Goal: Information Seeking & Learning: Learn about a topic

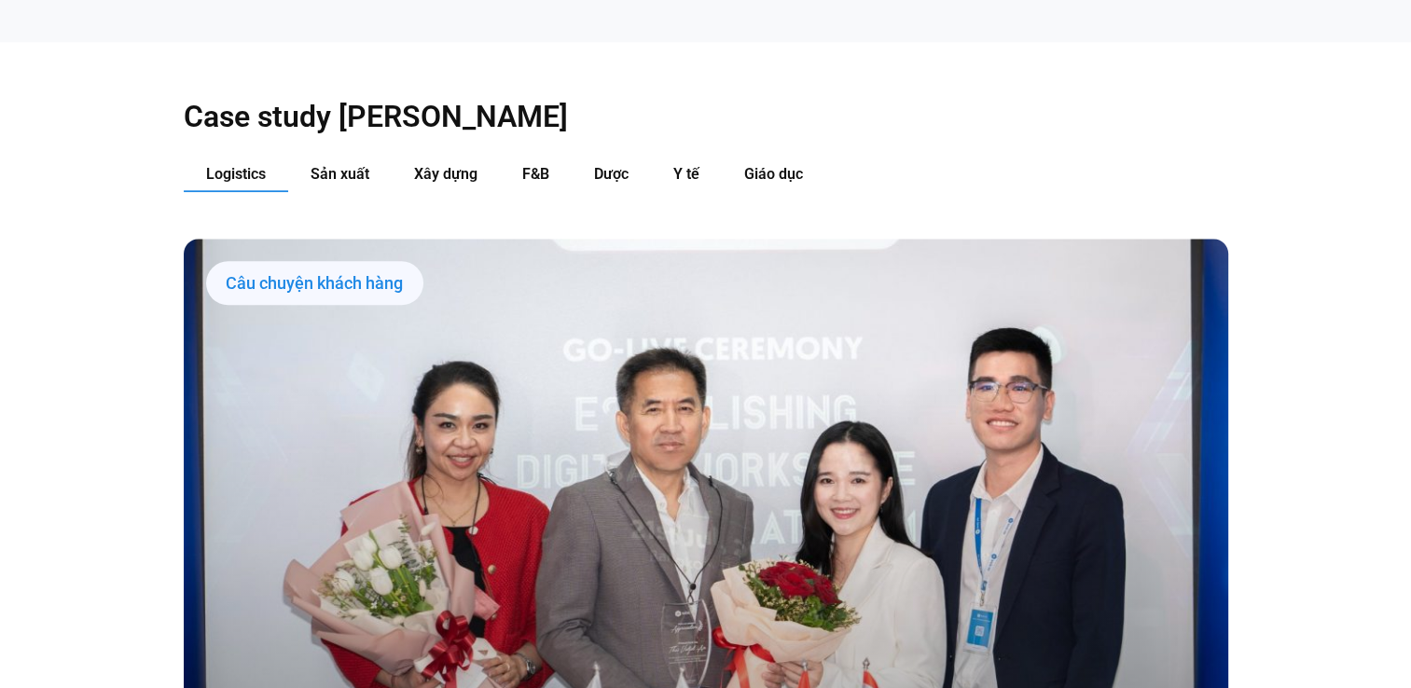
scroll to position [1958, 0]
click at [346, 164] on span "Sản xuất" at bounding box center [339, 173] width 59 height 18
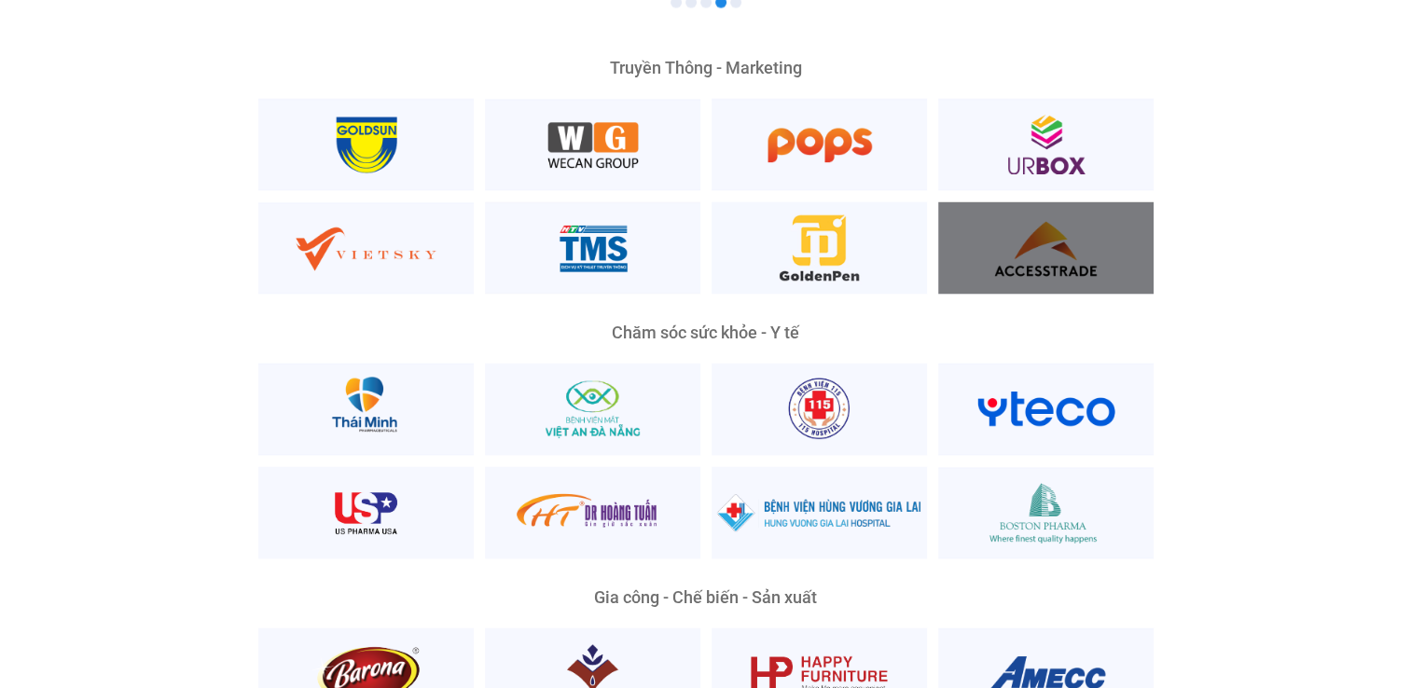
scroll to position [3543, 0]
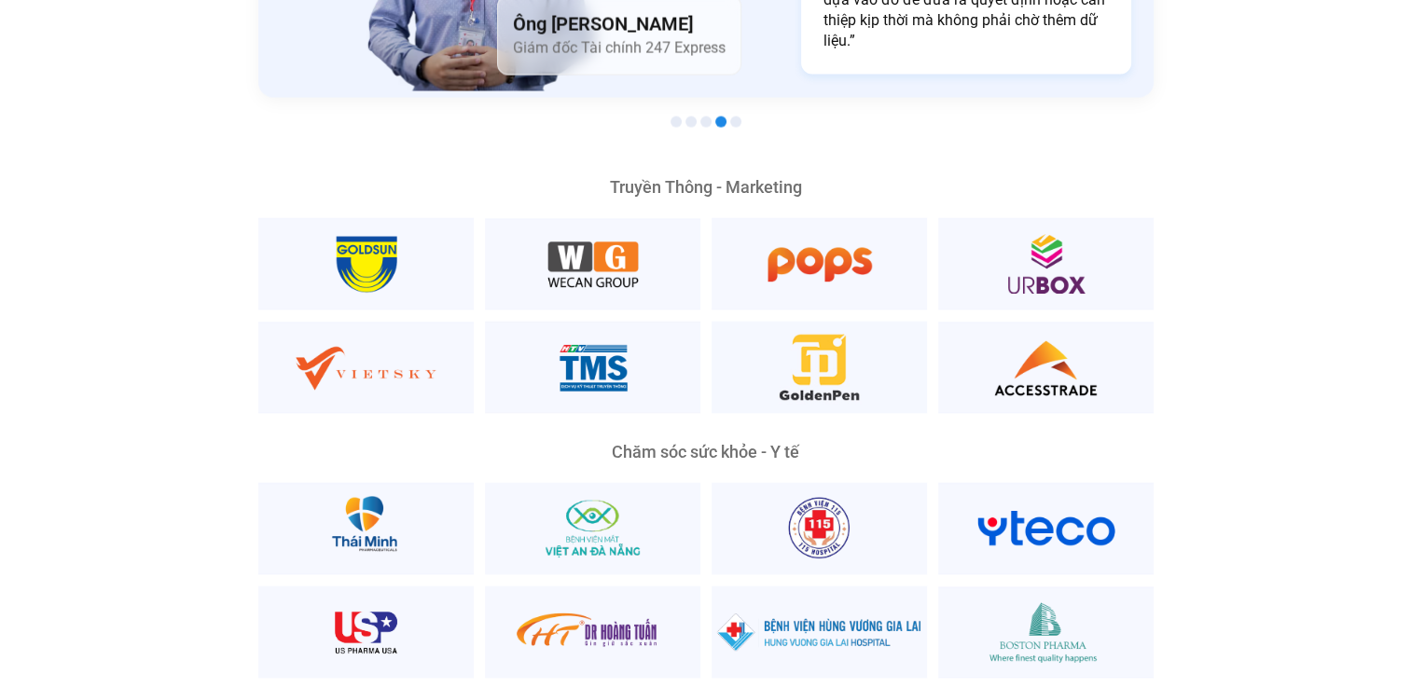
click at [671, 117] on span "Go to slide 1" at bounding box center [675, 122] width 11 height 11
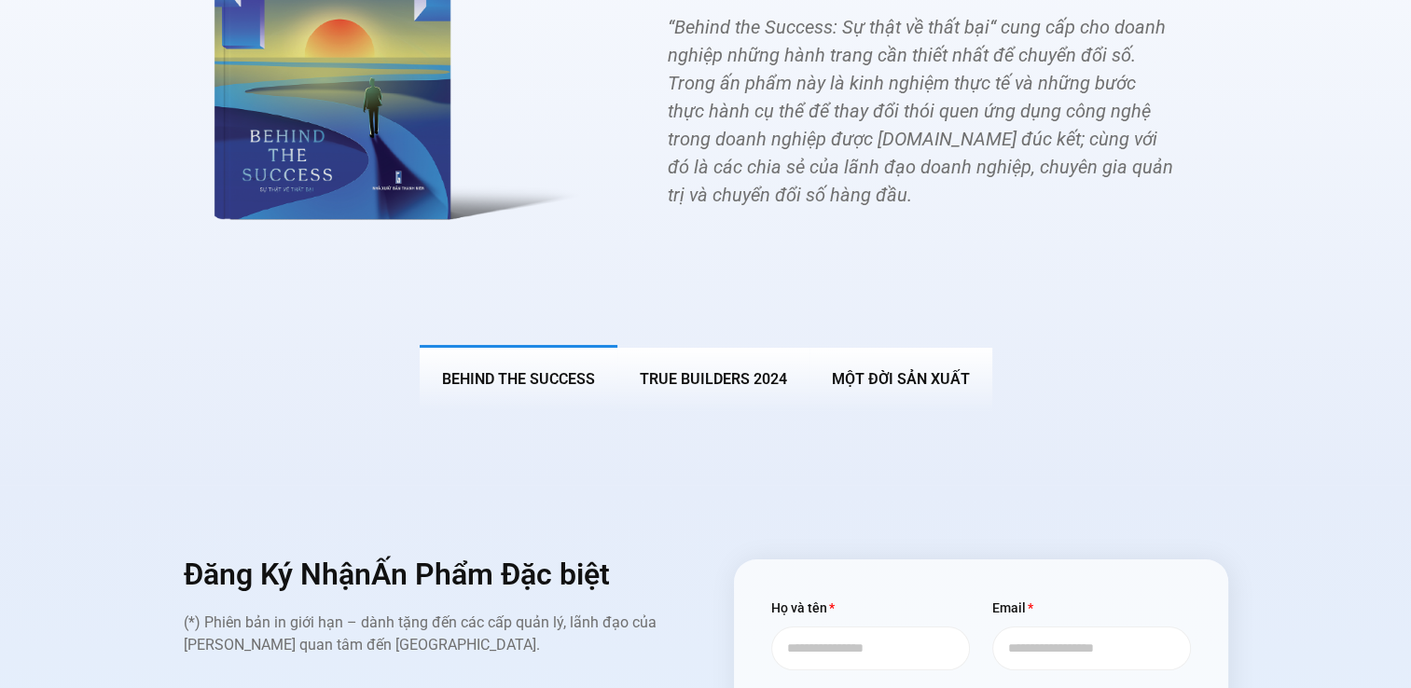
scroll to position [7031, 0]
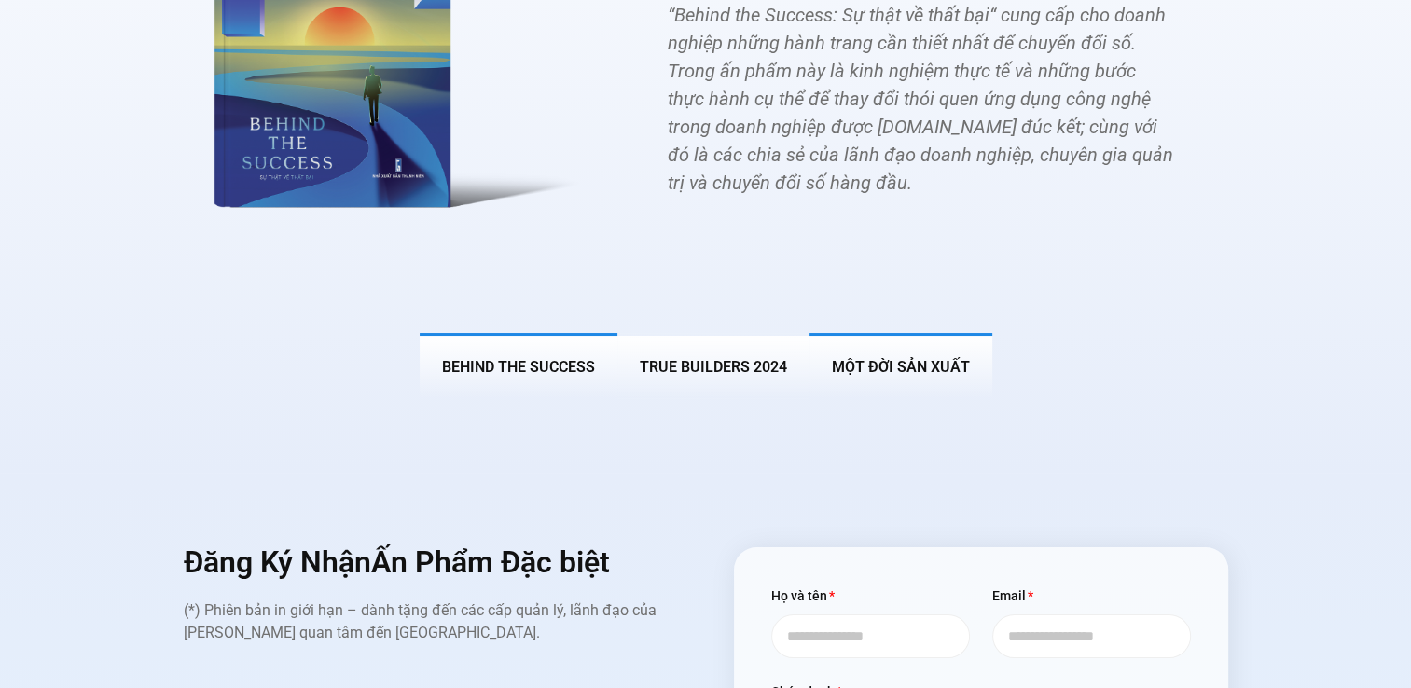
click at [861, 358] on span "MỘT ĐỜI SẢN XUẤT" at bounding box center [901, 367] width 138 height 18
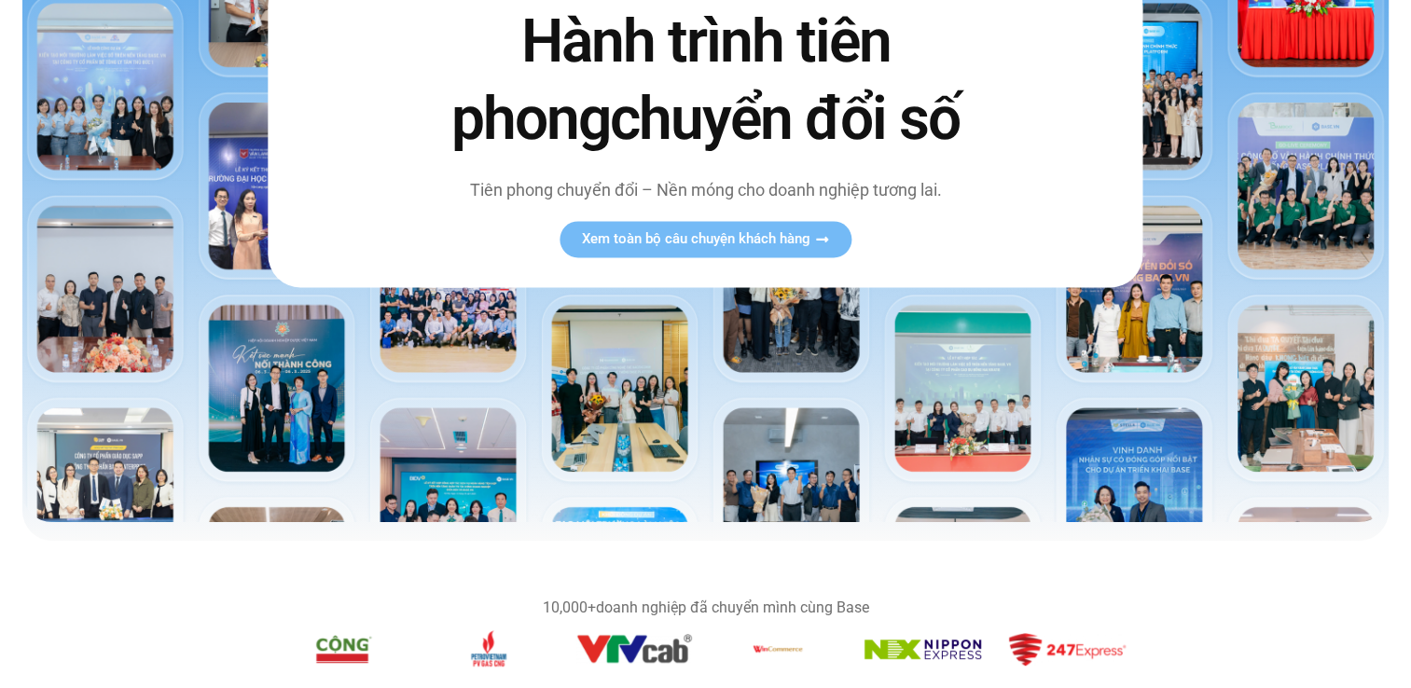
scroll to position [746, 0]
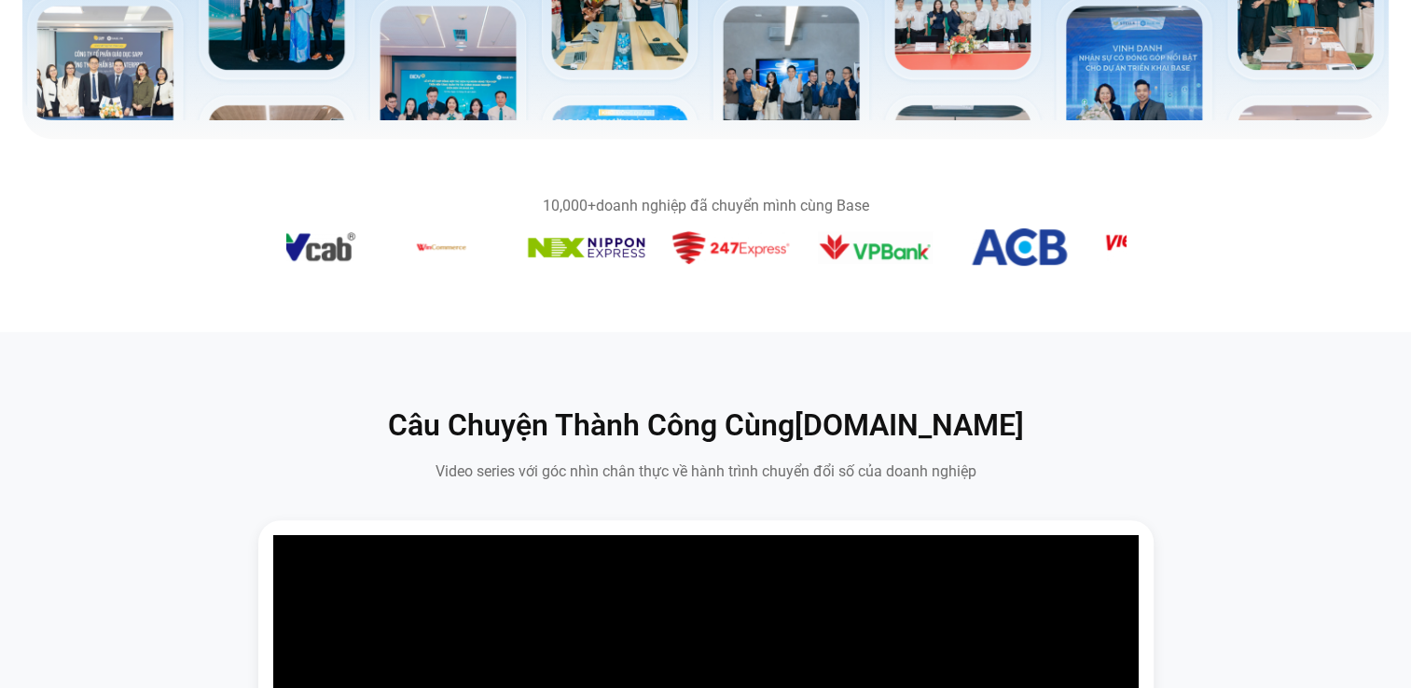
click at [1007, 265] on img "13 / 14" at bounding box center [1018, 246] width 95 height 37
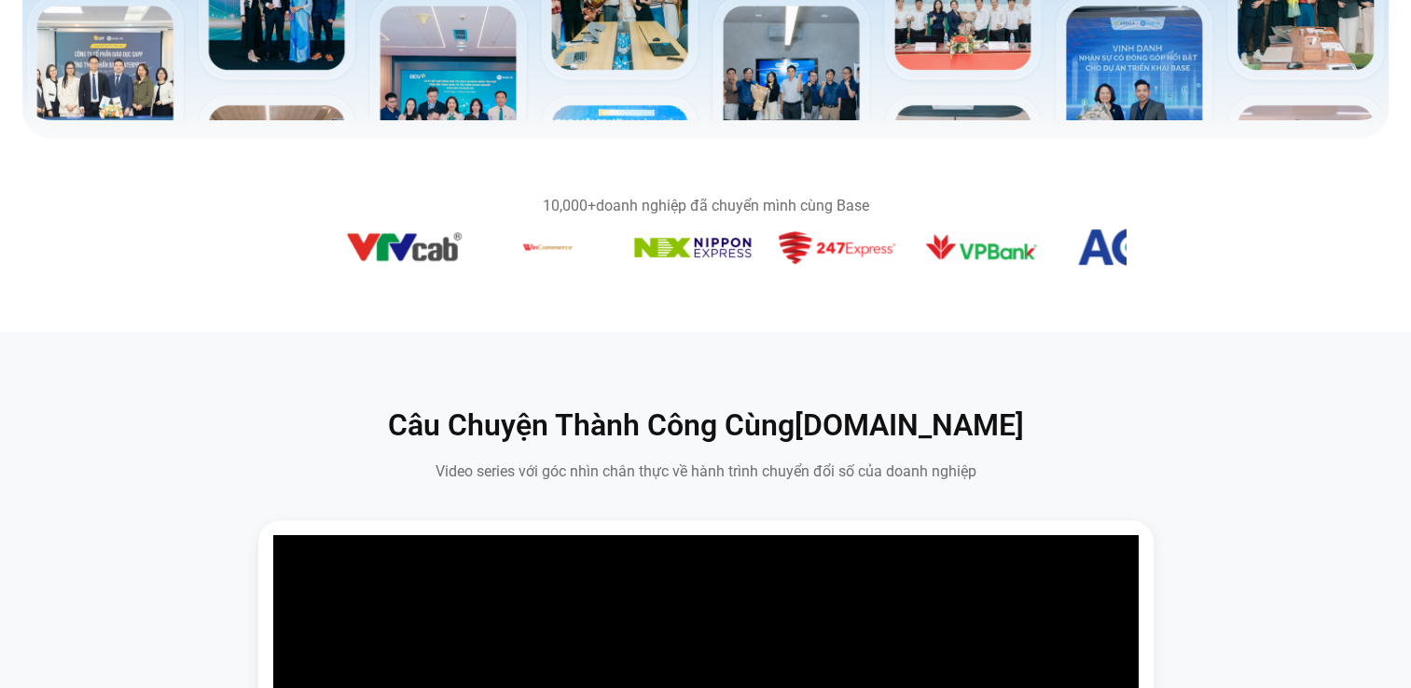
click at [580, 251] on img "9 / 14" at bounding box center [547, 246] width 65 height 37
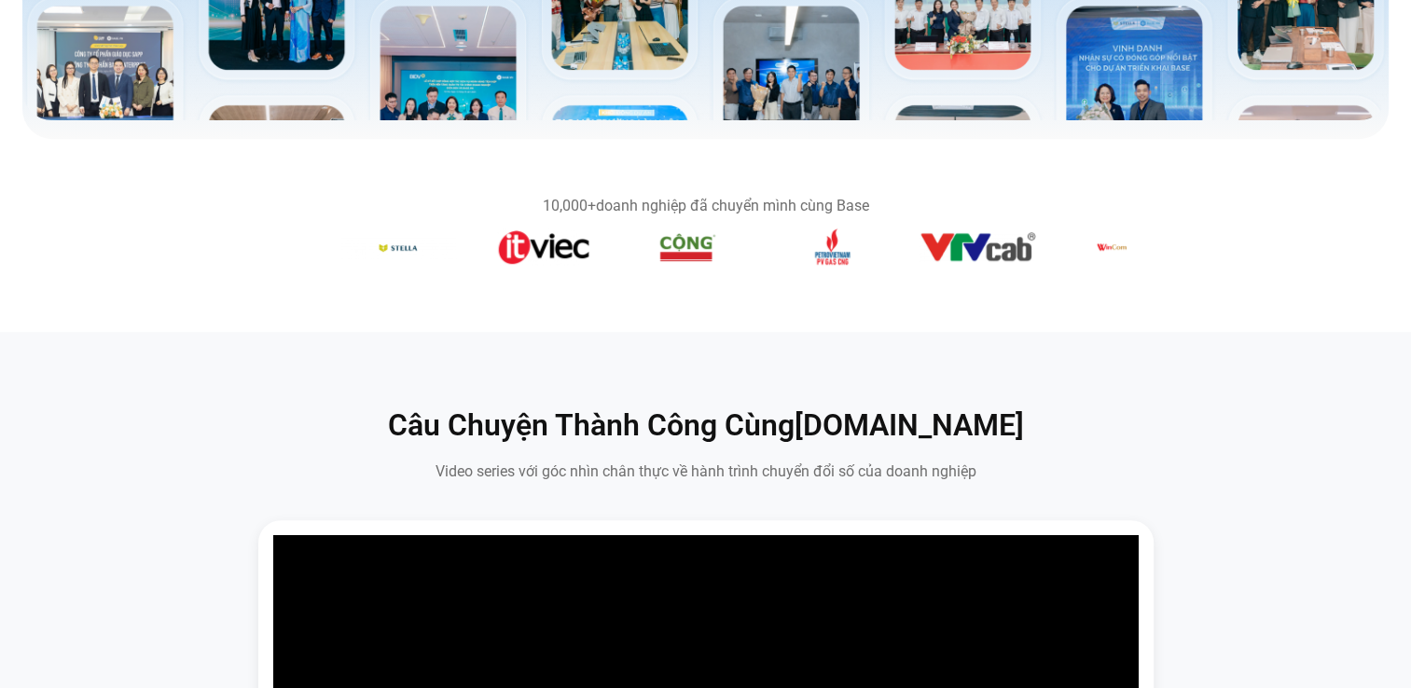
click at [890, 253] on figure "7 / 14" at bounding box center [832, 250] width 117 height 44
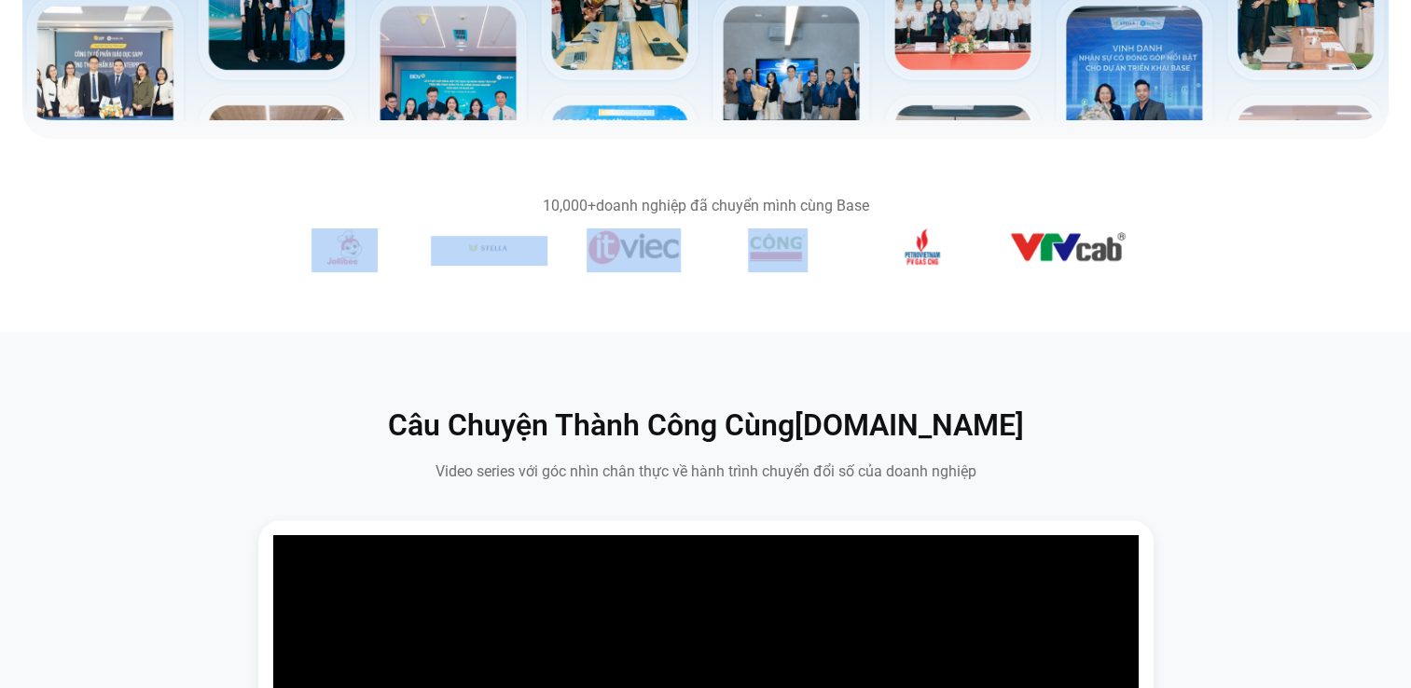
drag, startPoint x: 604, startPoint y: 251, endPoint x: 851, endPoint y: 259, distance: 247.2
click at [844, 259] on div "Băng chuyền hình ảnh" at bounding box center [705, 250] width 839 height 44
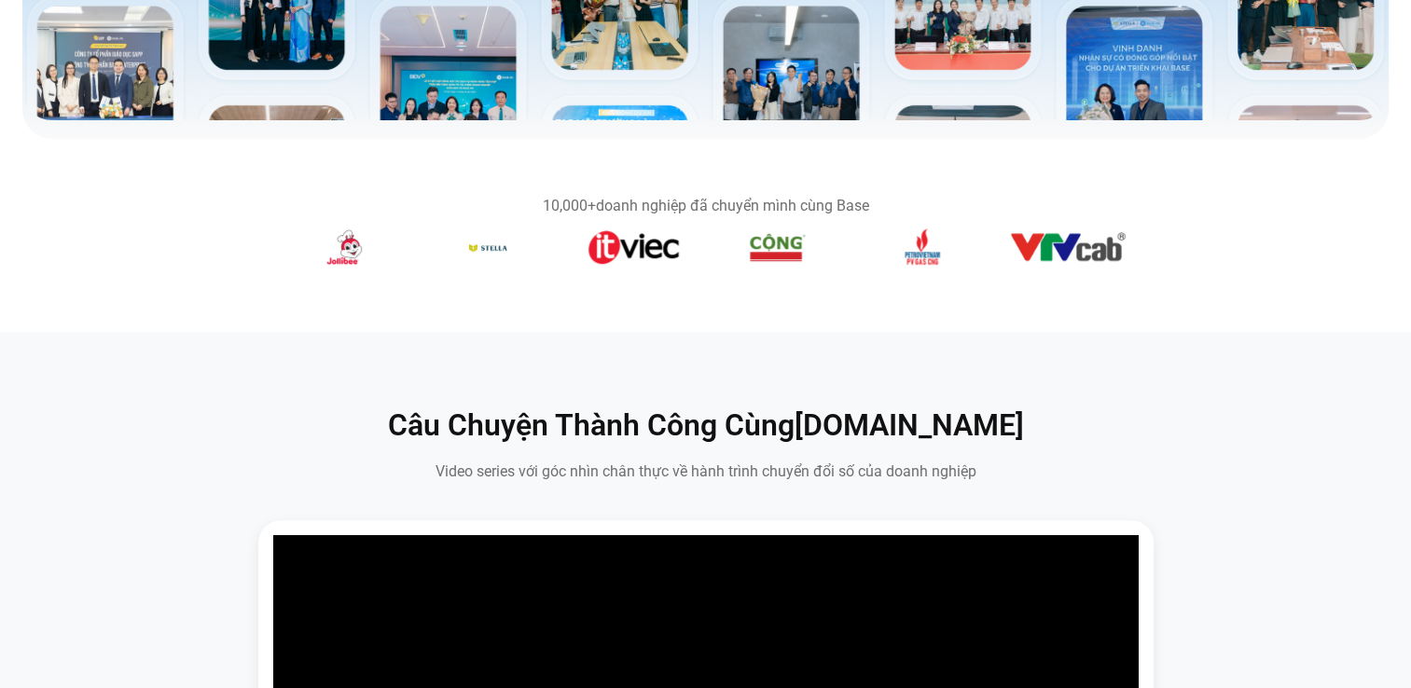
drag, startPoint x: 612, startPoint y: 251, endPoint x: 858, endPoint y: 278, distance: 247.6
click at [833, 277] on section "10,000+ doanh nghiệp đã chuyển mình cùng Base" at bounding box center [705, 235] width 1411 height 118
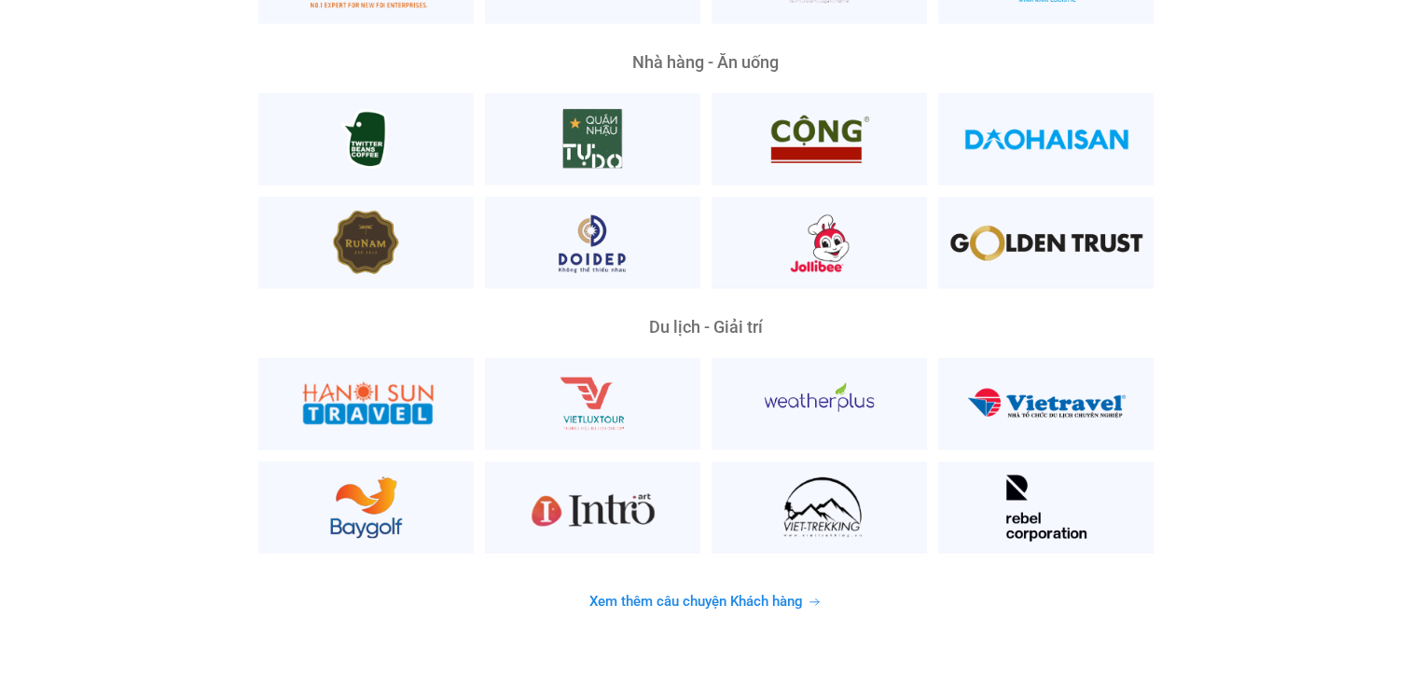
scroll to position [4755, 0]
